Goal: Navigation & Orientation: Find specific page/section

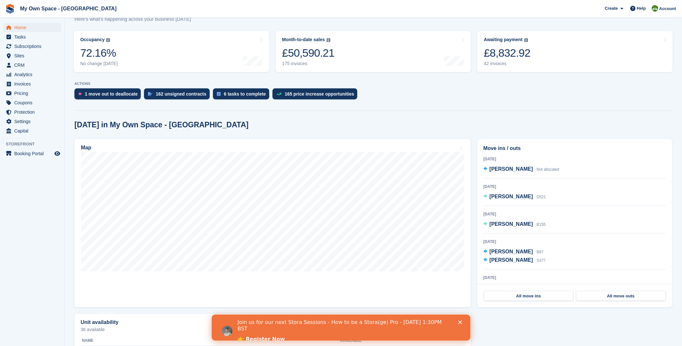
click at [460, 324] on div "Join us for our next Stora Sessions - How to be a Stora(ge) Pro - August 20th 1…" at bounding box center [340, 331] width 259 height 28
click at [460, 322] on polygon "Close" at bounding box center [460, 322] width 4 height 4
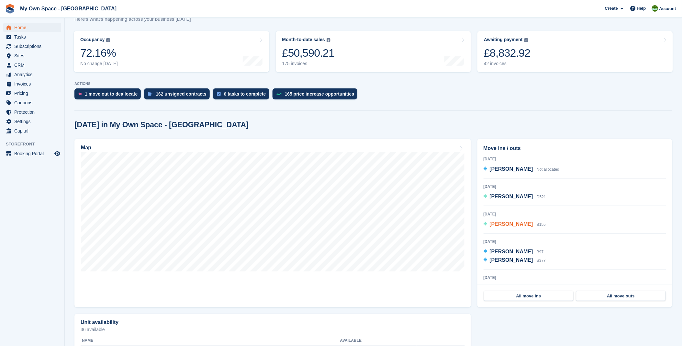
click at [497, 225] on span "[PERSON_NAME]" at bounding box center [511, 224] width 43 height 6
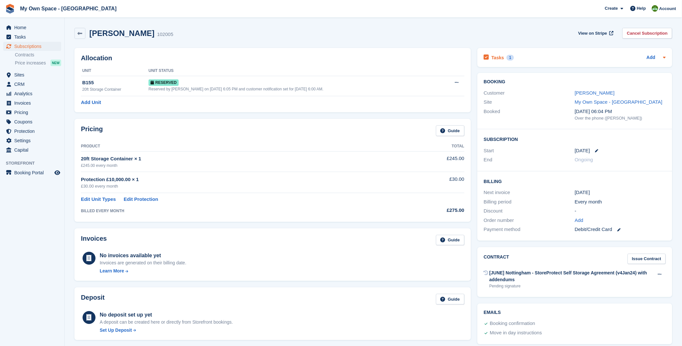
click at [499, 57] on h2 "Tasks" at bounding box center [498, 58] width 13 height 6
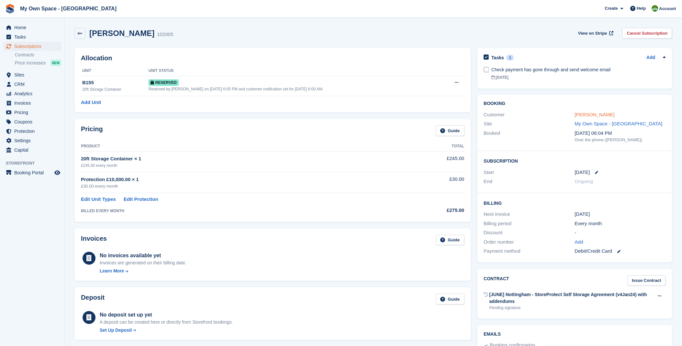
click at [588, 112] on link "[PERSON_NAME]" at bounding box center [595, 115] width 40 height 6
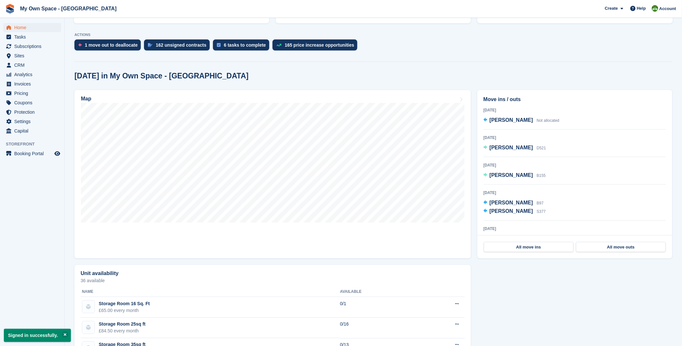
scroll to position [144, 0]
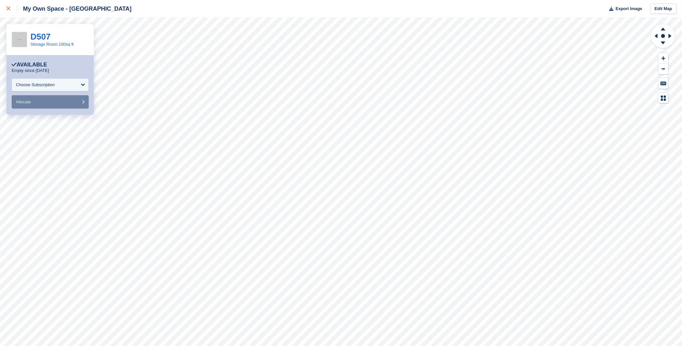
click at [8, 7] on icon at bounding box center [8, 8] width 4 height 4
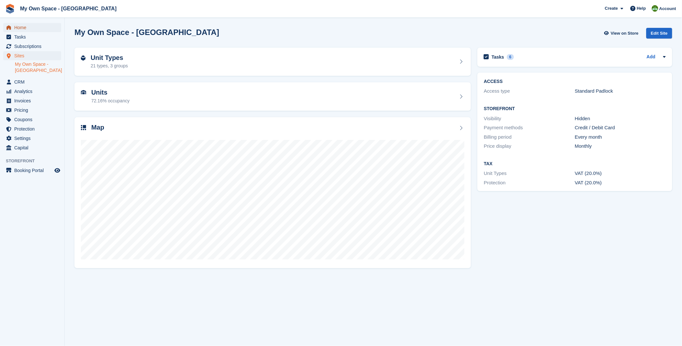
click at [24, 27] on span "Home" at bounding box center [33, 27] width 39 height 9
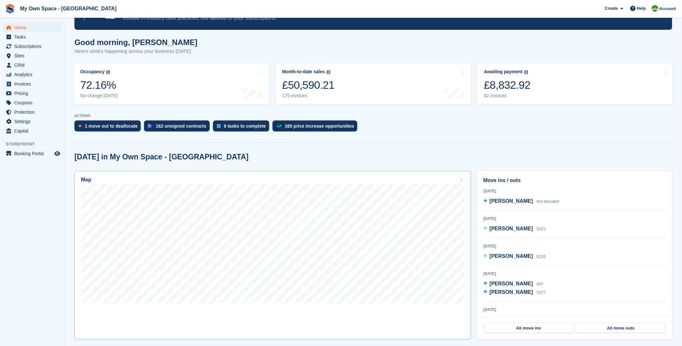
scroll to position [72, 0]
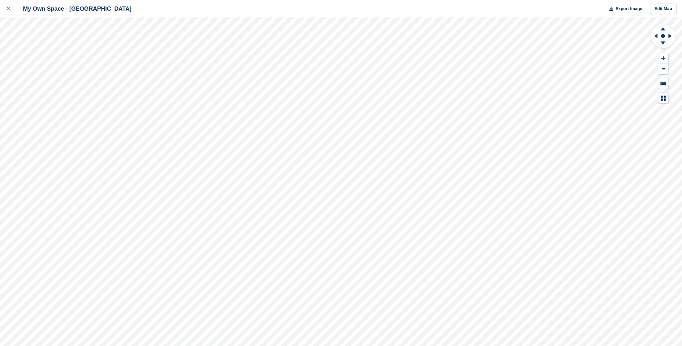
click at [93, 28] on div "My Own Space - [GEOGRAPHIC_DATA] Export Image Edit Map" at bounding box center [341, 173] width 682 height 346
click at [662, 31] on icon at bounding box center [663, 28] width 17 height 8
drag, startPoint x: 663, startPoint y: 43, endPoint x: 654, endPoint y: 44, distance: 8.5
click at [654, 44] on icon at bounding box center [664, 36] width 26 height 26
click at [665, 30] on icon at bounding box center [663, 29] width 5 height 3
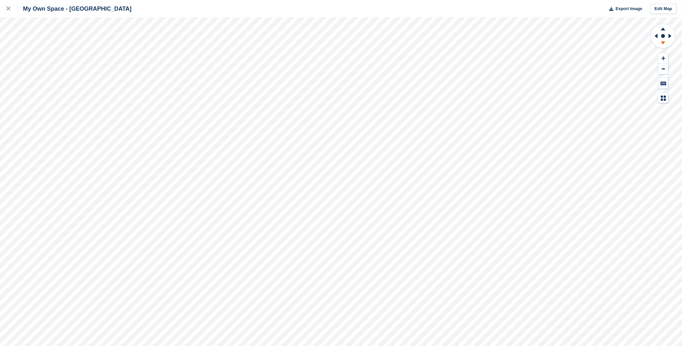
click at [662, 45] on icon at bounding box center [663, 44] width 17 height 8
click at [665, 32] on icon at bounding box center [663, 28] width 17 height 8
click at [665, 29] on g at bounding box center [663, 28] width 17 height 8
click at [662, 47] on icon at bounding box center [663, 44] width 17 height 8
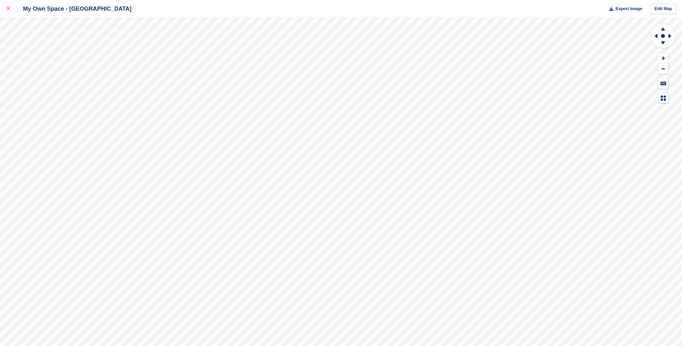
click at [8, 8] on icon at bounding box center [8, 8] width 4 height 4
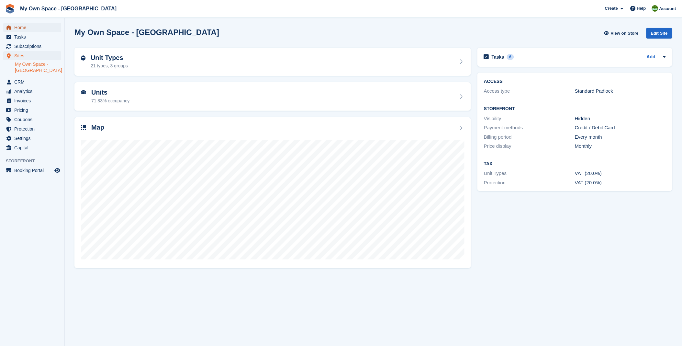
click at [30, 27] on span "Home" at bounding box center [33, 27] width 39 height 9
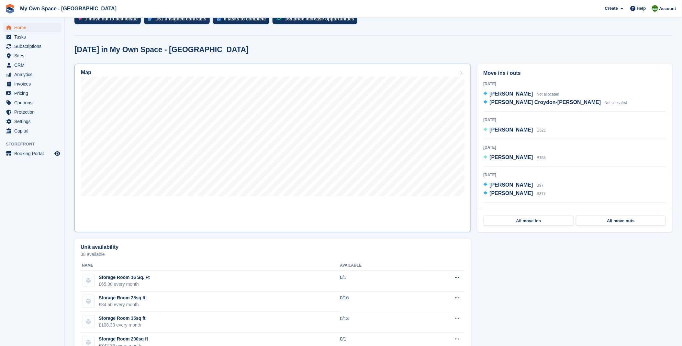
scroll to position [144, 0]
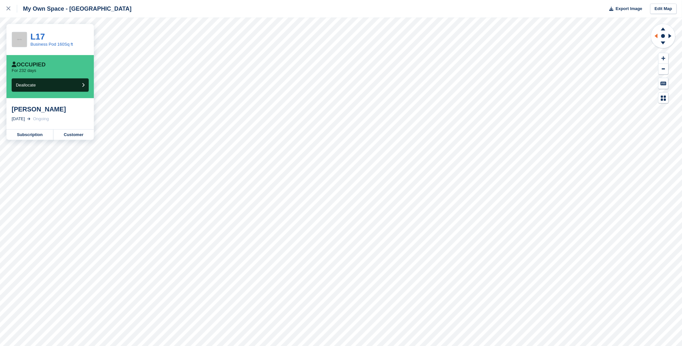
click at [652, 36] on icon at bounding box center [664, 36] width 26 height 26
click at [656, 36] on icon at bounding box center [656, 36] width 3 height 5
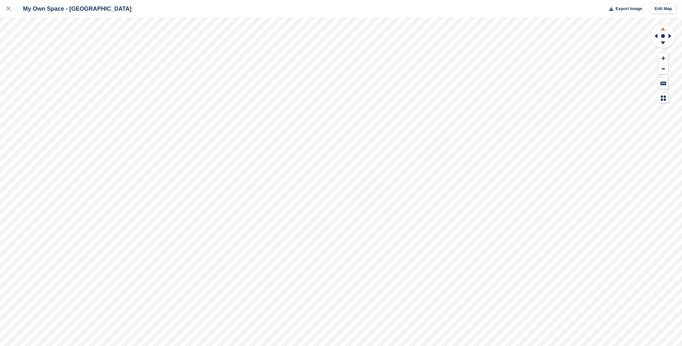
click at [664, 28] on g at bounding box center [663, 28] width 17 height 8
click at [666, 43] on icon at bounding box center [663, 44] width 17 height 8
click at [665, 26] on icon at bounding box center [663, 28] width 17 height 8
click at [669, 28] on icon at bounding box center [663, 28] width 17 height 8
click at [654, 39] on icon at bounding box center [656, 36] width 8 height 17
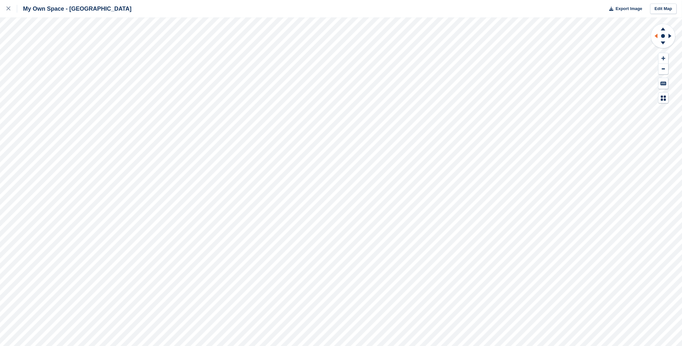
click at [658, 34] on icon at bounding box center [656, 36] width 3 height 5
click at [658, 35] on icon at bounding box center [656, 36] width 3 height 5
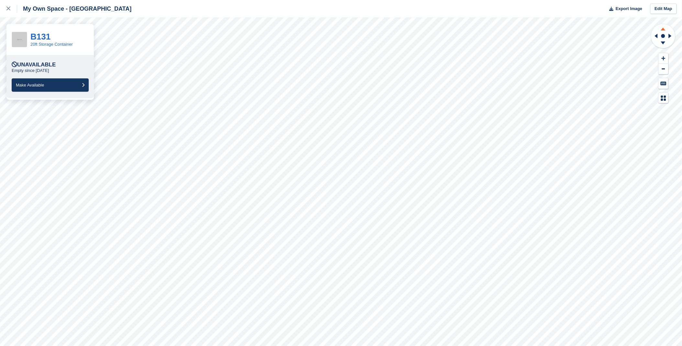
click at [667, 28] on icon at bounding box center [663, 28] width 17 height 8
click at [664, 40] on icon at bounding box center [663, 44] width 17 height 8
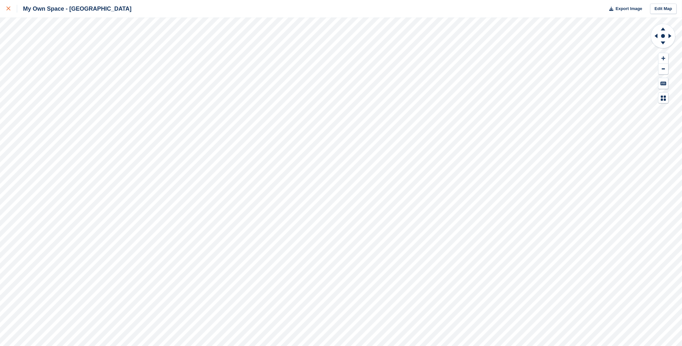
click at [11, 8] on div at bounding box center [11, 9] width 11 height 8
click at [7, 12] on link at bounding box center [8, 8] width 17 height 17
